Goal: Task Accomplishment & Management: Use online tool/utility

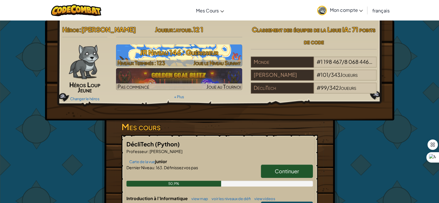
click at [161, 50] on font "JR Niveau 146 : Guérisseur" at bounding box center [179, 52] width 78 height 9
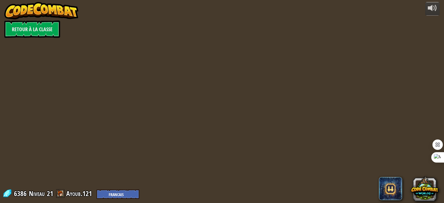
select select "fr"
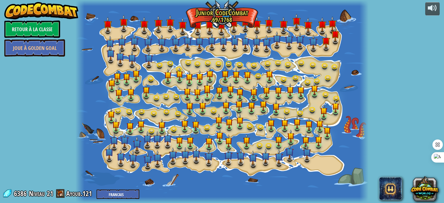
select select "fr"
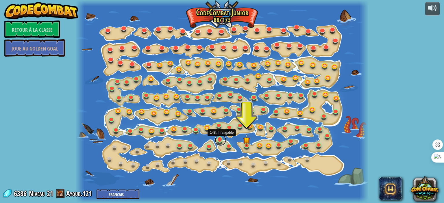
click at [219, 142] on link at bounding box center [221, 140] width 12 height 12
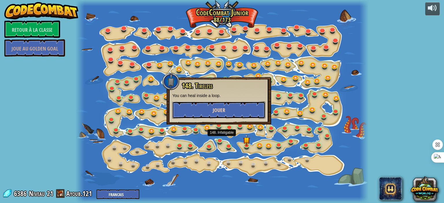
click at [223, 107] on span "Jouer" at bounding box center [219, 110] width 12 height 7
